Goal: Transaction & Acquisition: Purchase product/service

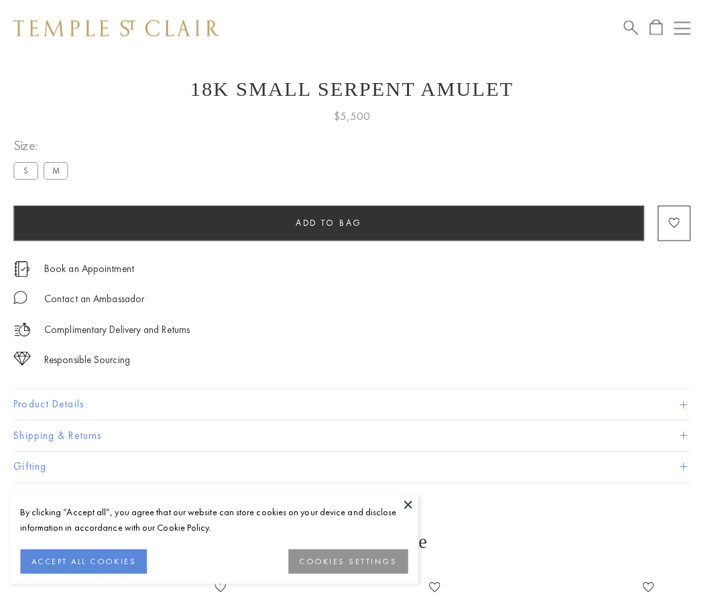
scroll to position [54, 0]
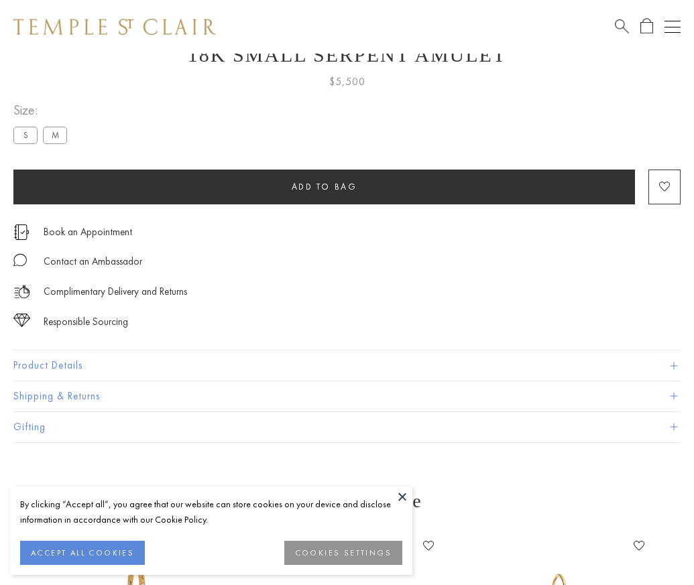
click at [324, 186] on span "Add to bag" at bounding box center [325, 186] width 66 height 11
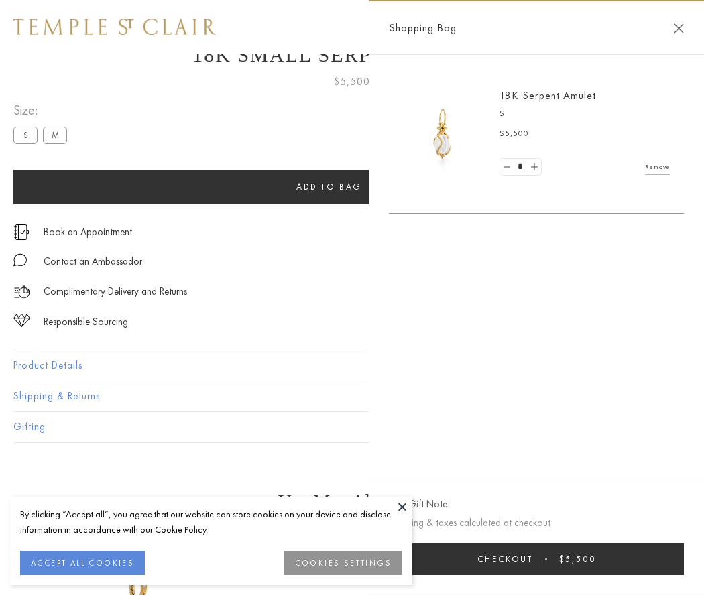
click at [545, 559] on button "Checkout $5,500" at bounding box center [536, 560] width 295 height 32
